Goal: Information Seeking & Learning: Check status

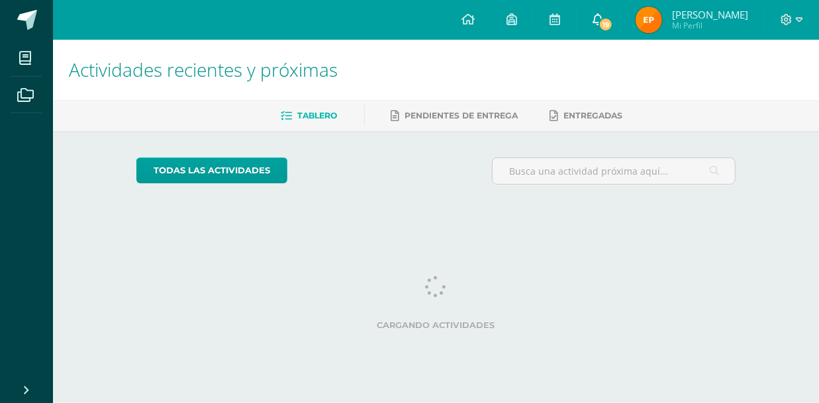
click at [603, 15] on icon at bounding box center [597, 19] width 11 height 12
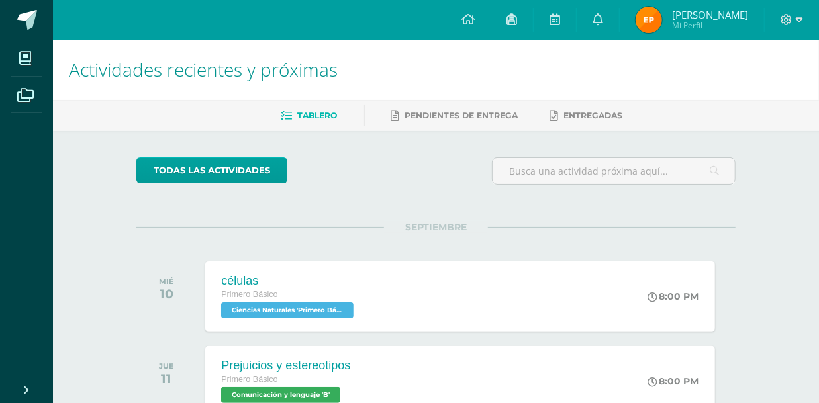
click at [701, 24] on span "Mi Perfil" at bounding box center [710, 25] width 76 height 11
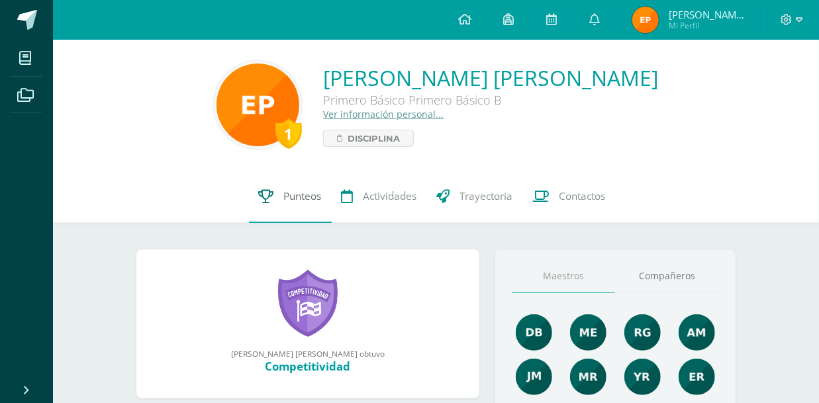
click at [308, 193] on span "Punteos" at bounding box center [303, 196] width 38 height 14
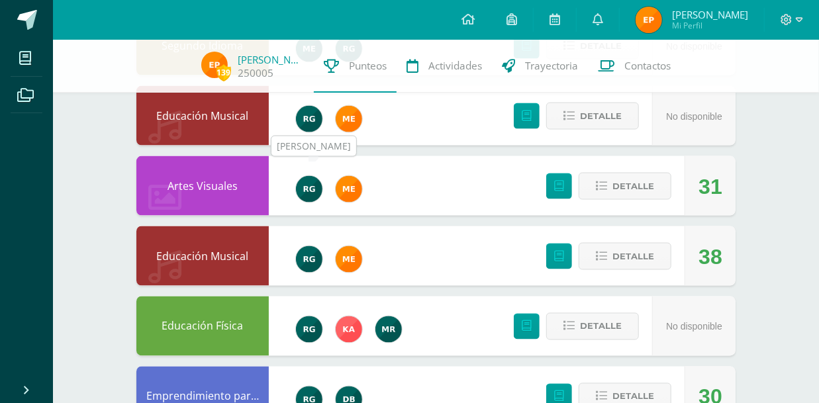
scroll to position [1000, 0]
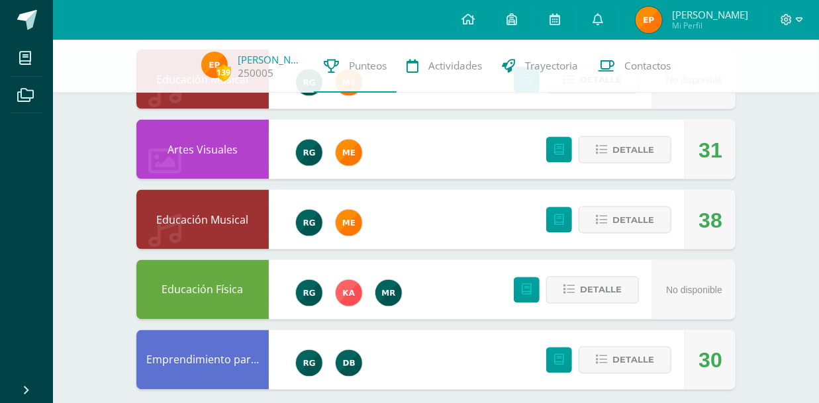
click at [685, 22] on span "Mi Perfil" at bounding box center [710, 25] width 76 height 11
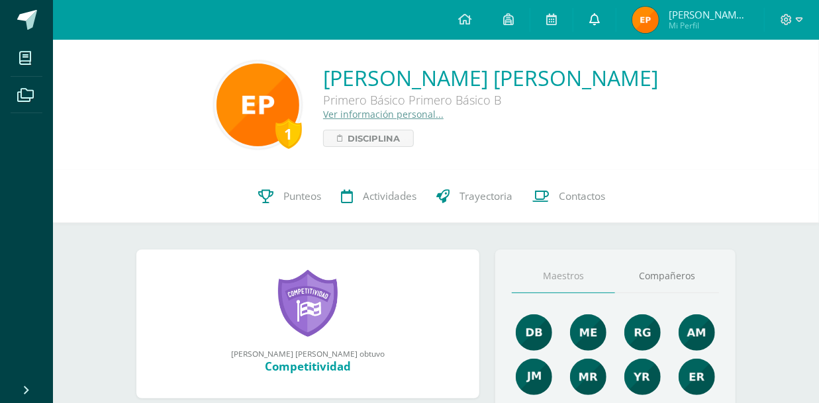
click at [600, 22] on icon at bounding box center [594, 19] width 11 height 12
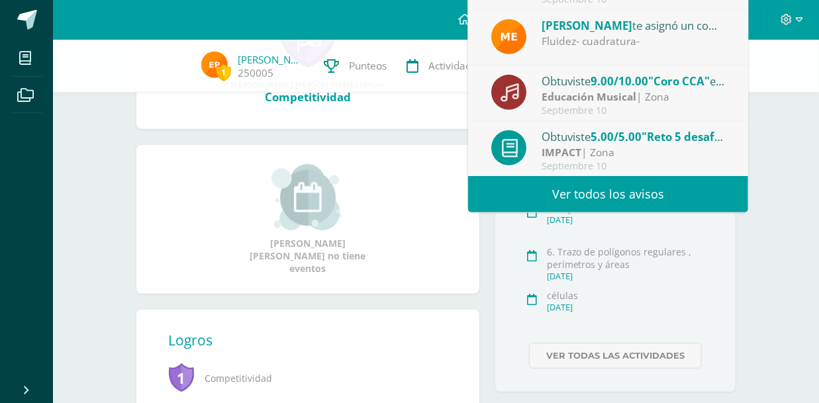
scroll to position [275, 0]
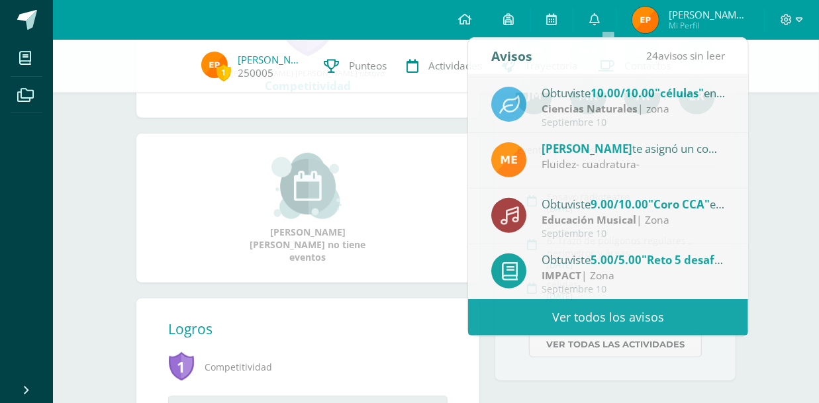
click at [807, 158] on div "1 Emilio Antonio Padilla Morales Primero Básico Primero Básico B Ver informació…" at bounding box center [436, 185] width 766 height 843
